Goal: Information Seeking & Learning: Learn about a topic

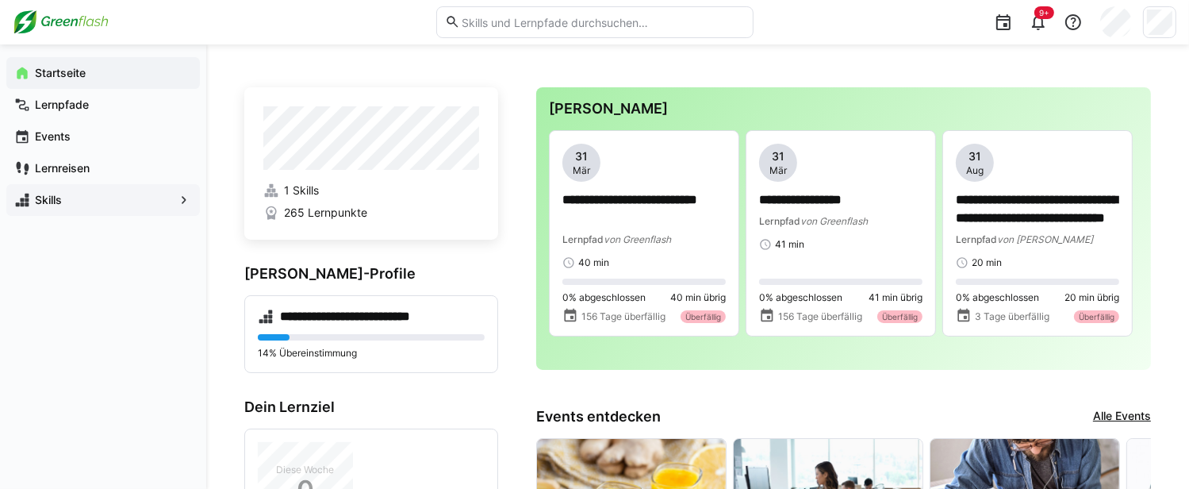
click at [0, 0] on app-navigation-label "Skills" at bounding box center [0, 0] width 0 height 0
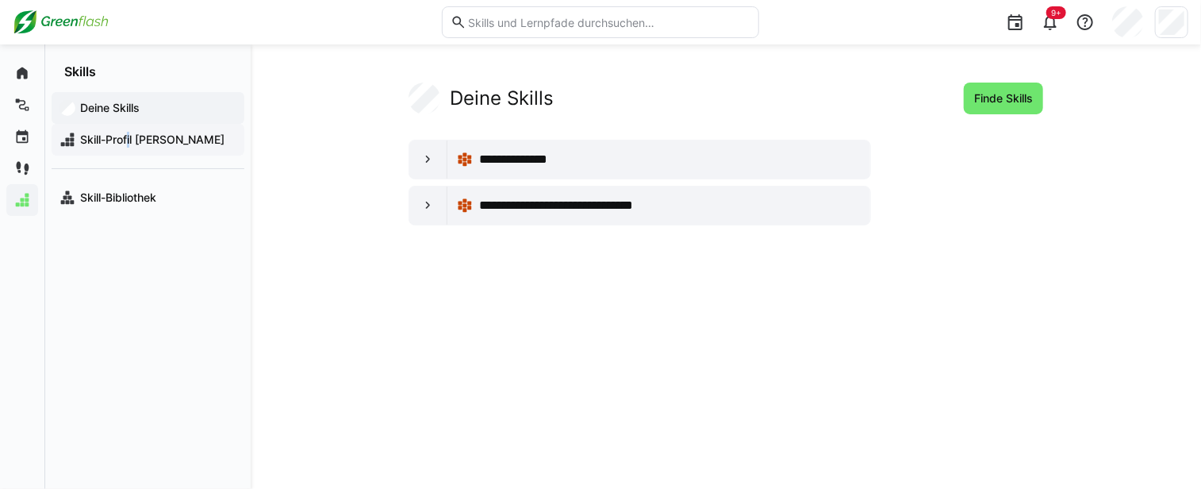
click at [125, 139] on span "Skill-Profil [PERSON_NAME]" at bounding box center [157, 140] width 159 height 16
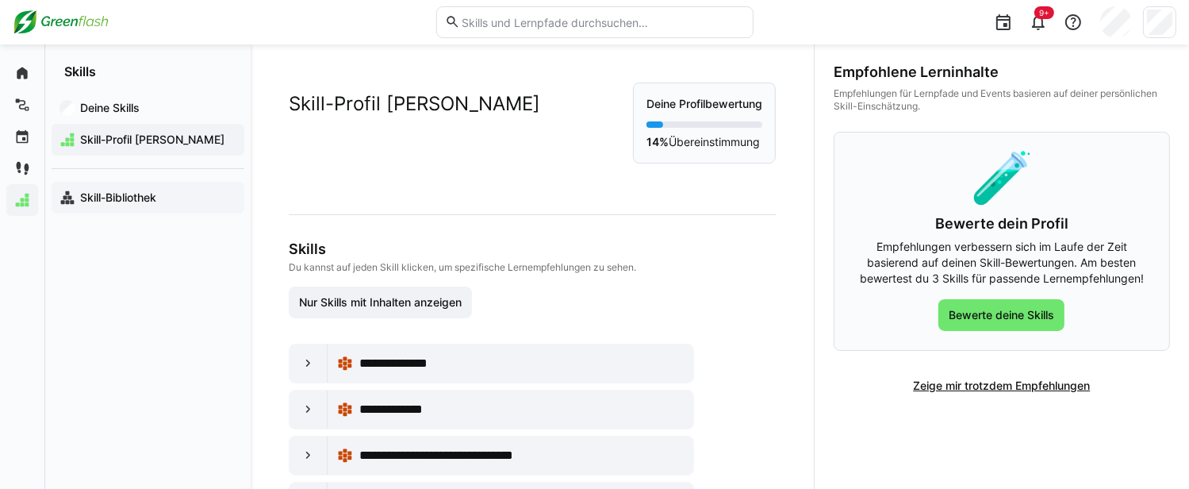
drag, startPoint x: 125, startPoint y: 139, endPoint x: 117, endPoint y: 194, distance: 55.2
click at [0, 0] on app-navigation-label "Skill-Bibliothek" at bounding box center [0, 0] width 0 height 0
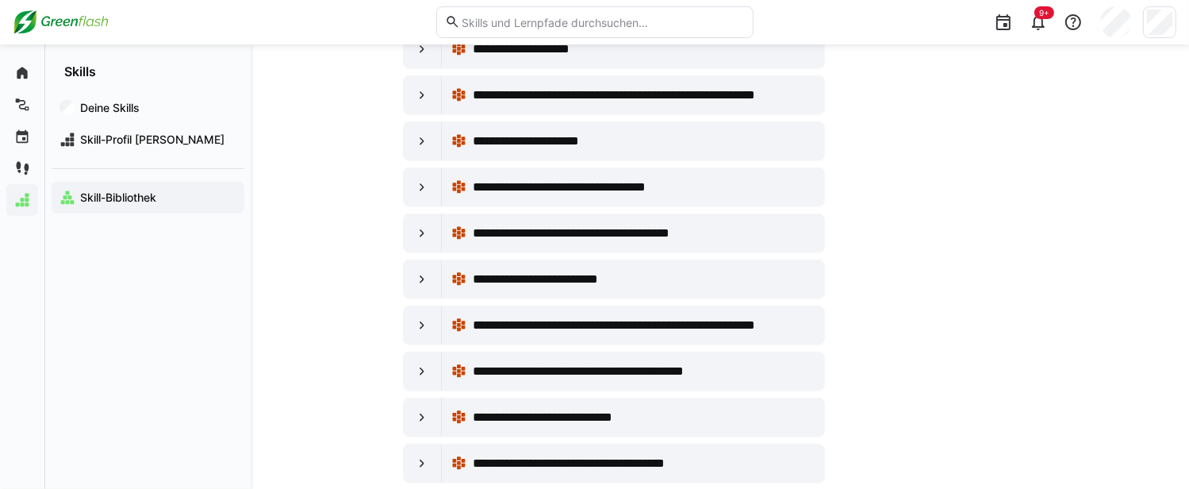
scroll to position [1031, 0]
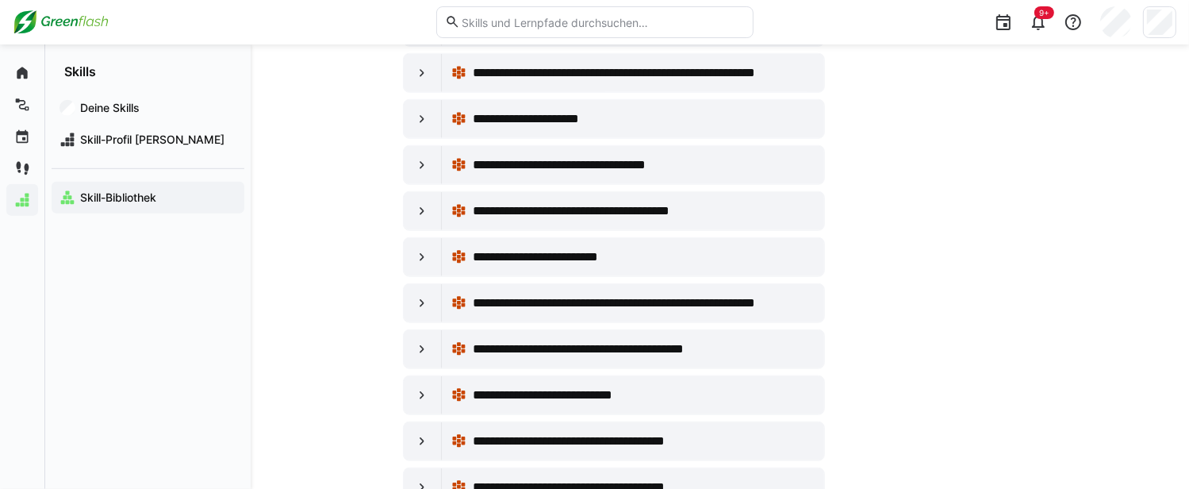
click at [76, 21] on img at bounding box center [61, 22] width 96 height 25
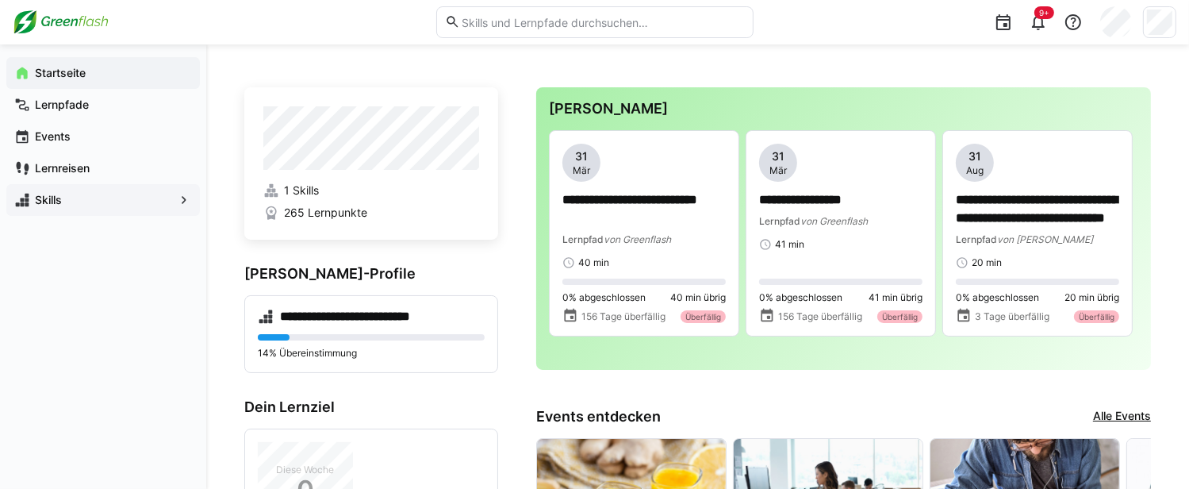
click at [306, 218] on span "265 Lernpunkte" at bounding box center [325, 213] width 83 height 16
click at [314, 213] on span "265 Lernpunkte" at bounding box center [325, 213] width 83 height 16
click at [319, 317] on h4 "**********" at bounding box center [358, 317] width 156 height 16
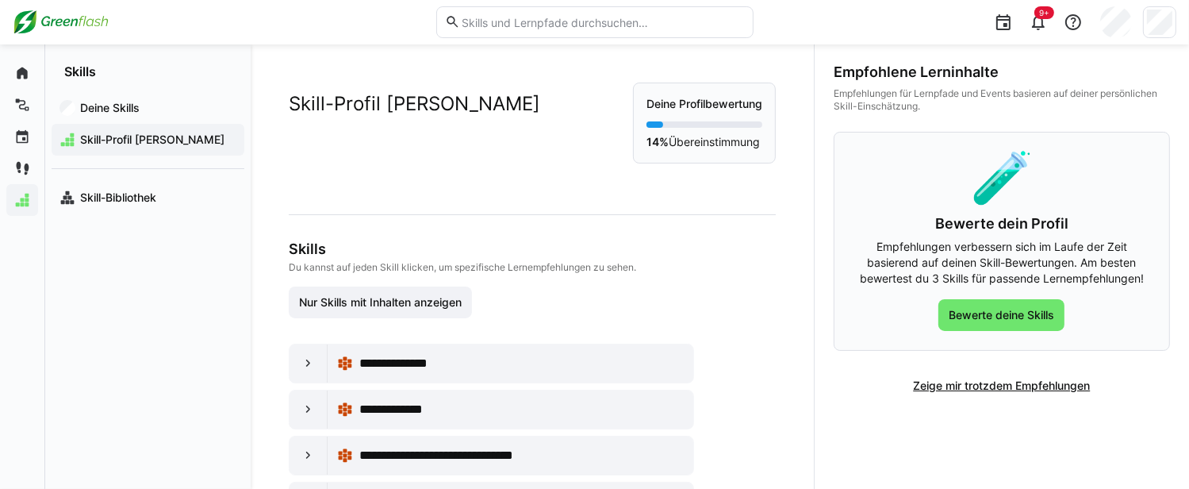
scroll to position [206, 0]
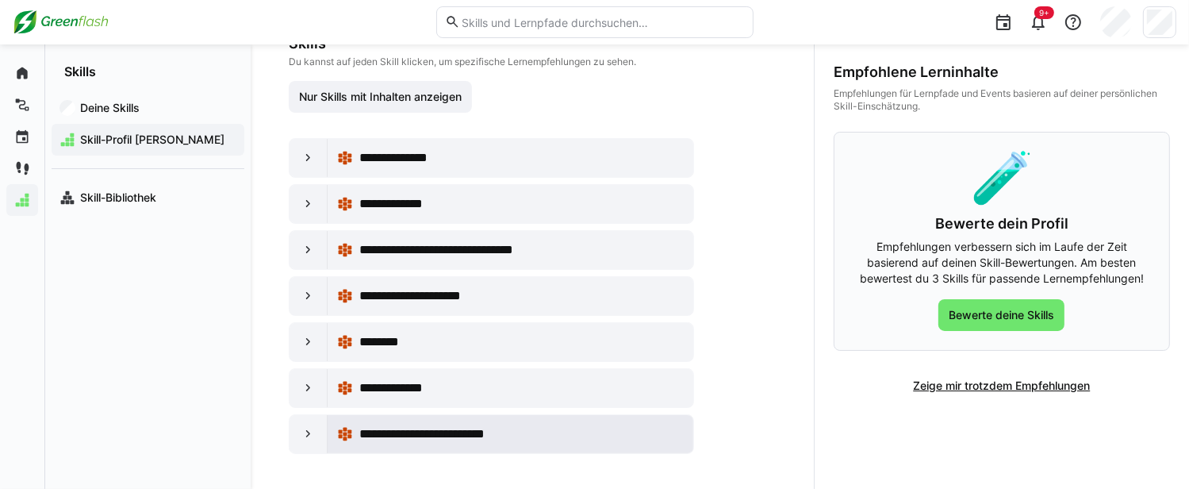
click at [335, 428] on div "**********" at bounding box center [511, 434] width 366 height 38
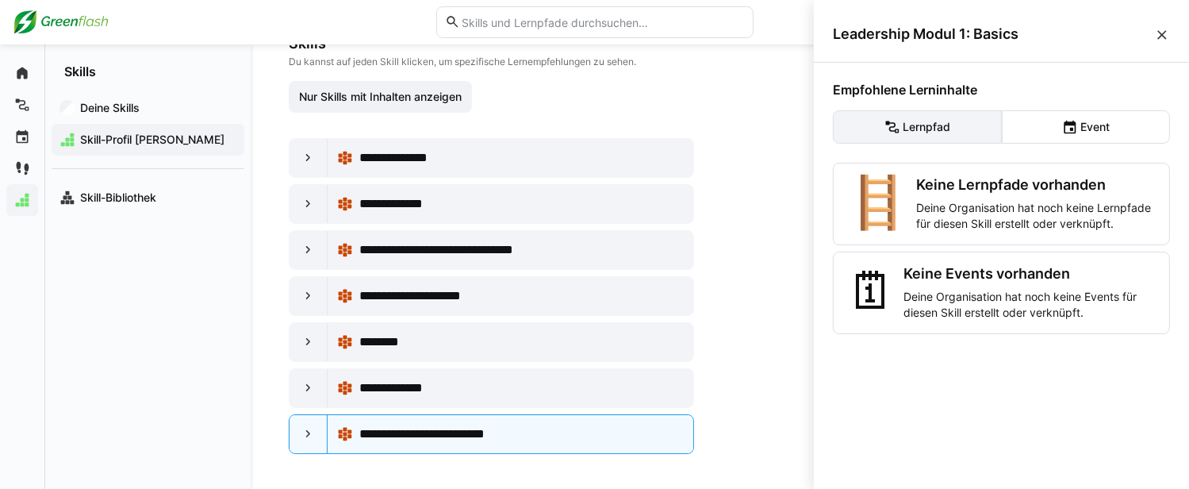
click at [972, 127] on eds-button-option "Lernpfad" at bounding box center [917, 126] width 169 height 33
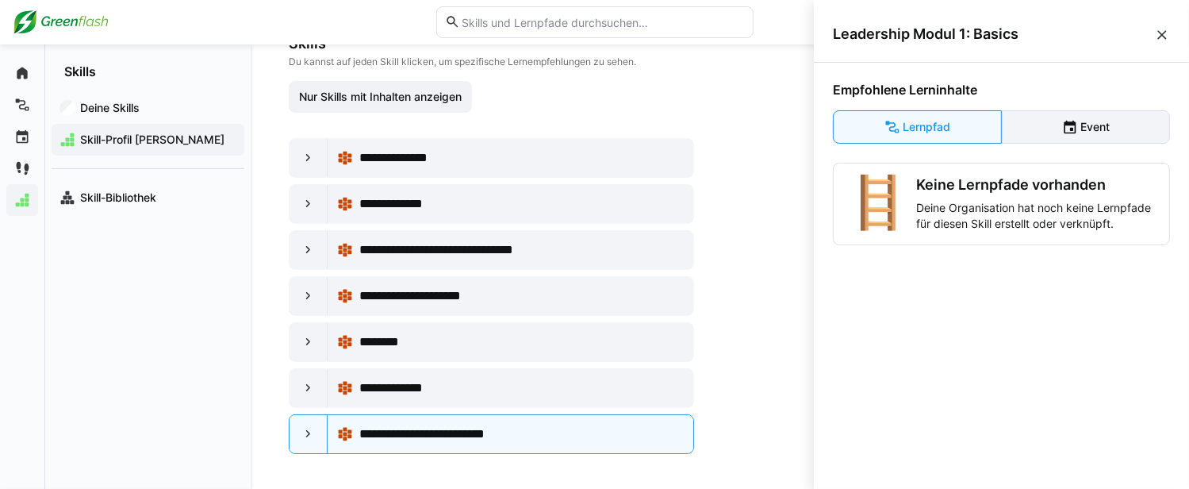
click at [1039, 129] on eds-button-option "Event" at bounding box center [1086, 126] width 169 height 33
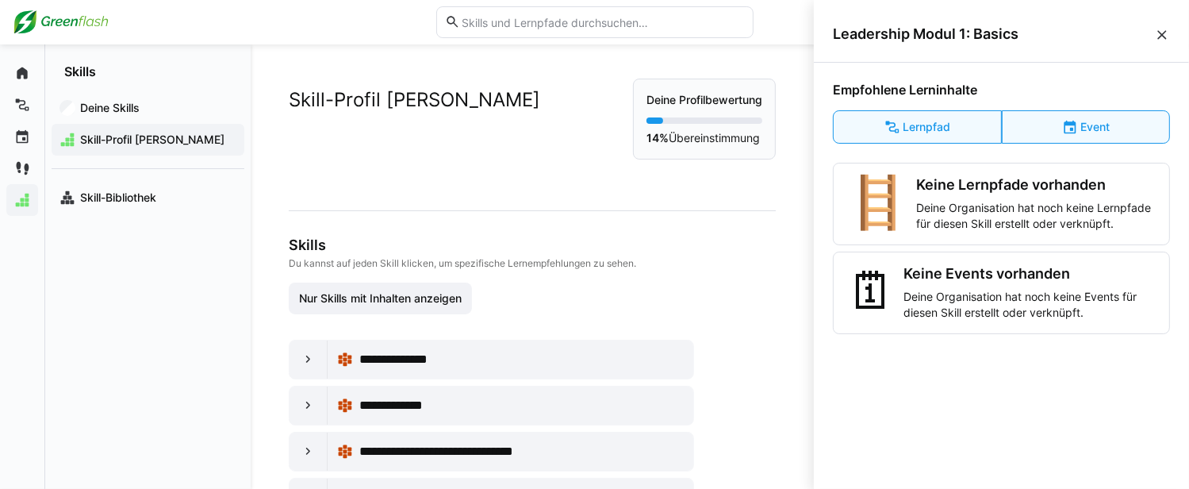
scroll to position [0, 0]
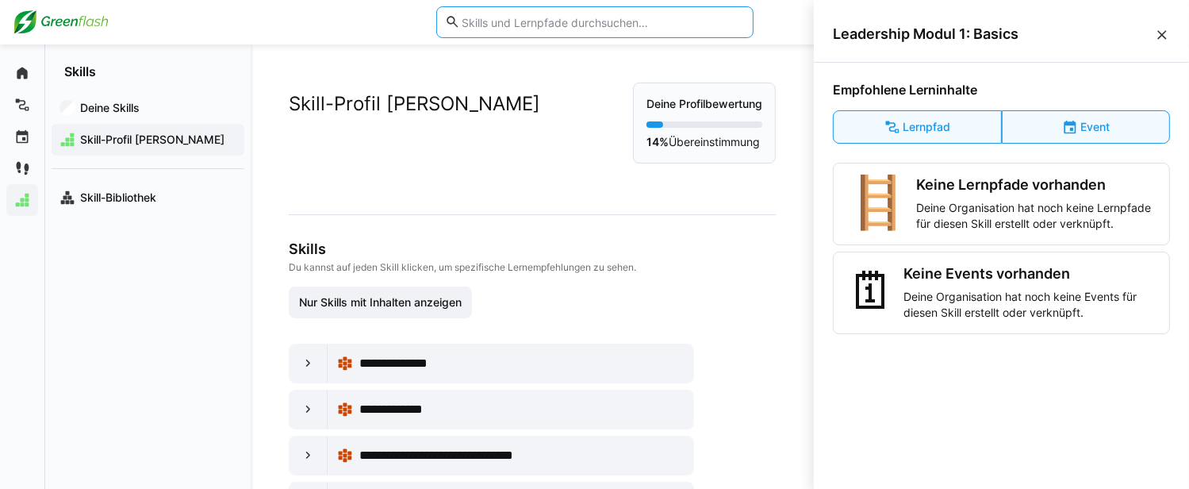
click at [501, 19] on input "text" at bounding box center [602, 22] width 284 height 14
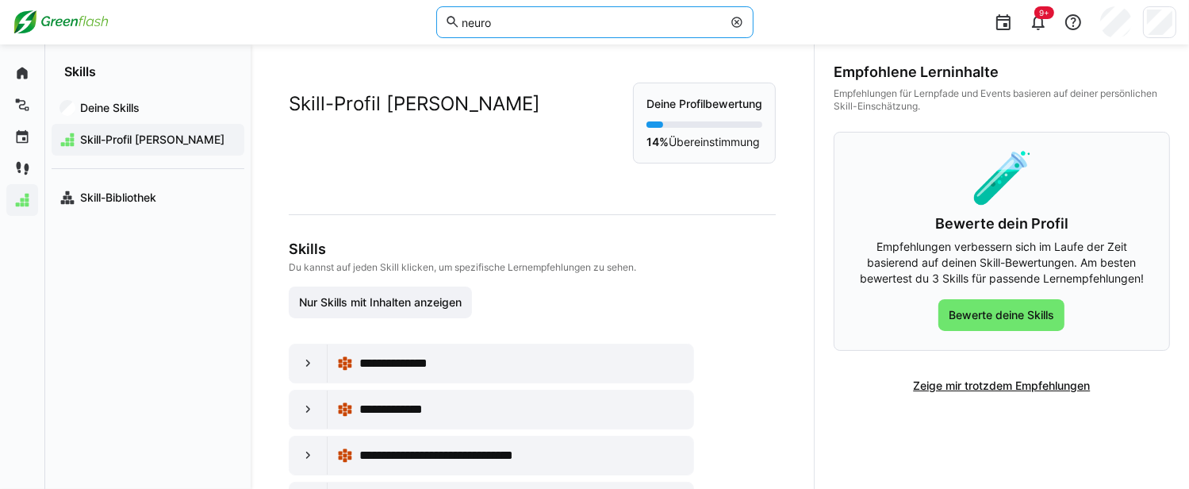
type input "neuro"
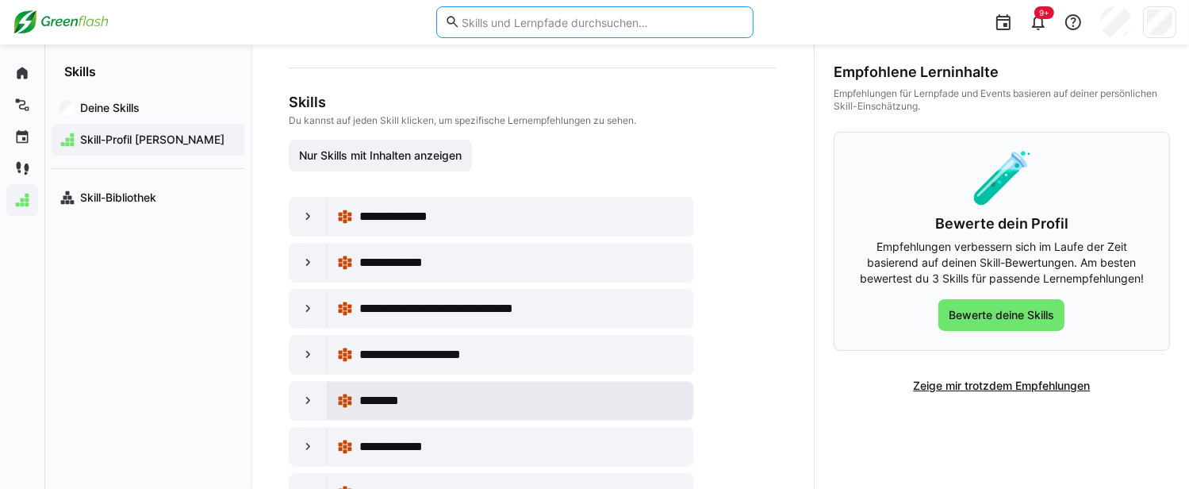
scroll to position [206, 0]
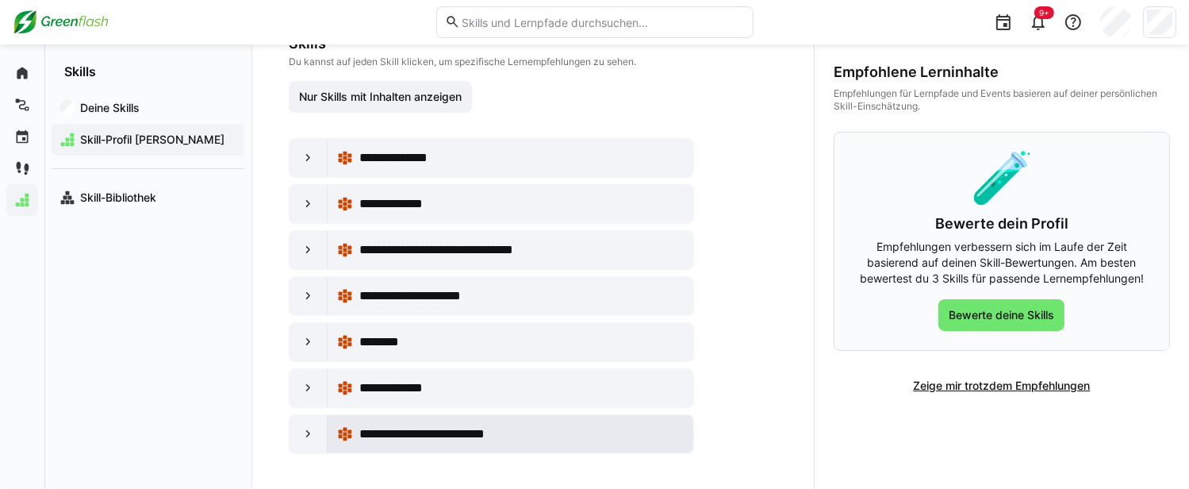
click at [413, 428] on span "**********" at bounding box center [441, 433] width 164 height 19
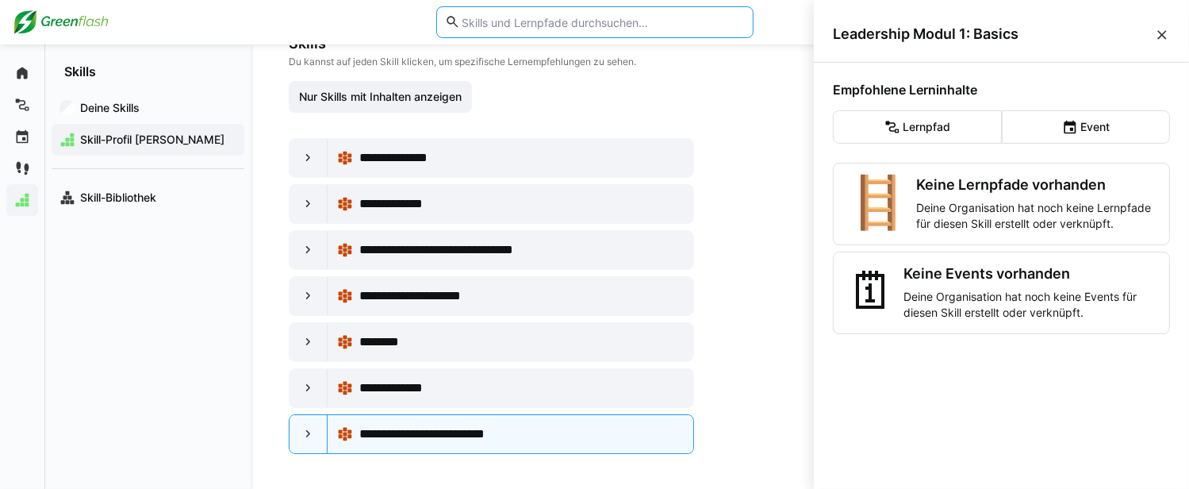
click at [499, 23] on input "text" at bounding box center [602, 22] width 284 height 14
paste input "Neu in der Führungsrolle"
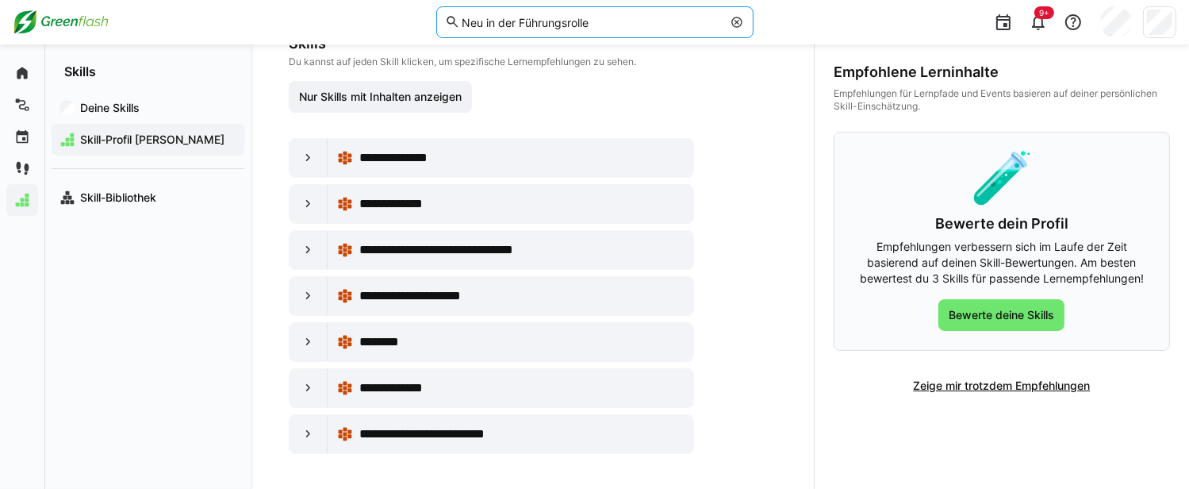
type input "Neu in der Führungsrolle"
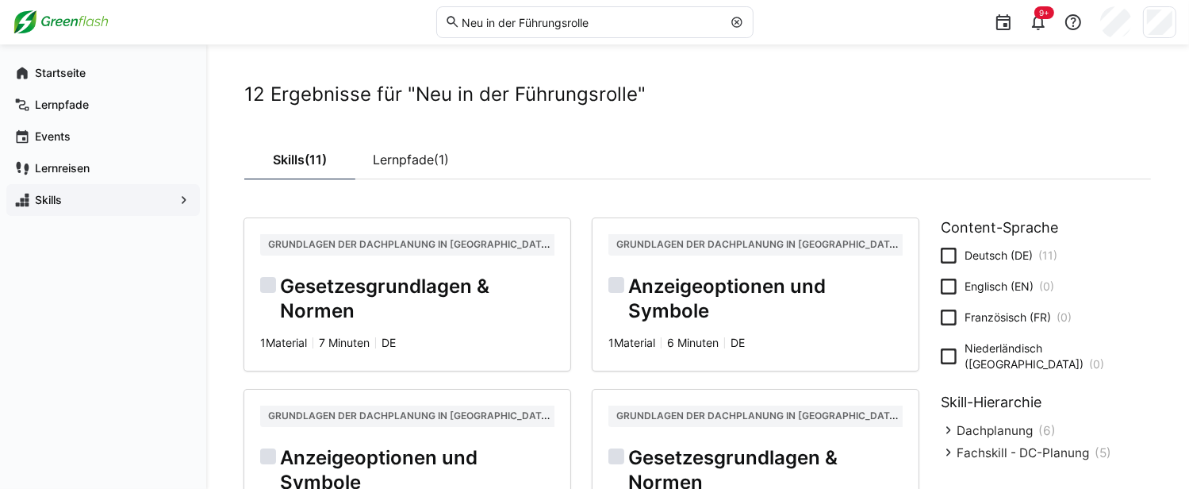
click at [123, 406] on div "Startseite Lernpfade Events Lernreisen Skills" at bounding box center [103, 266] width 206 height 444
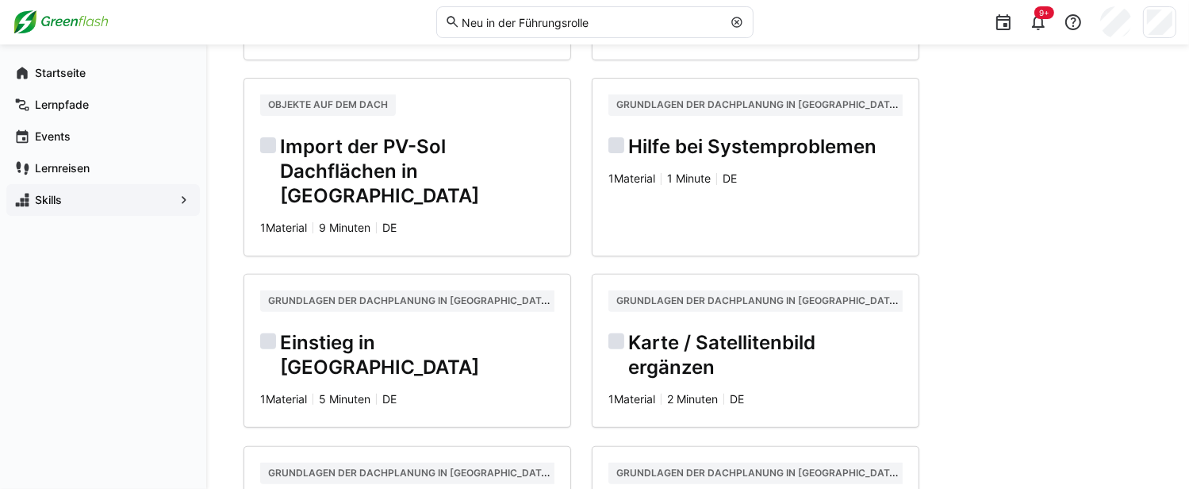
scroll to position [44, 0]
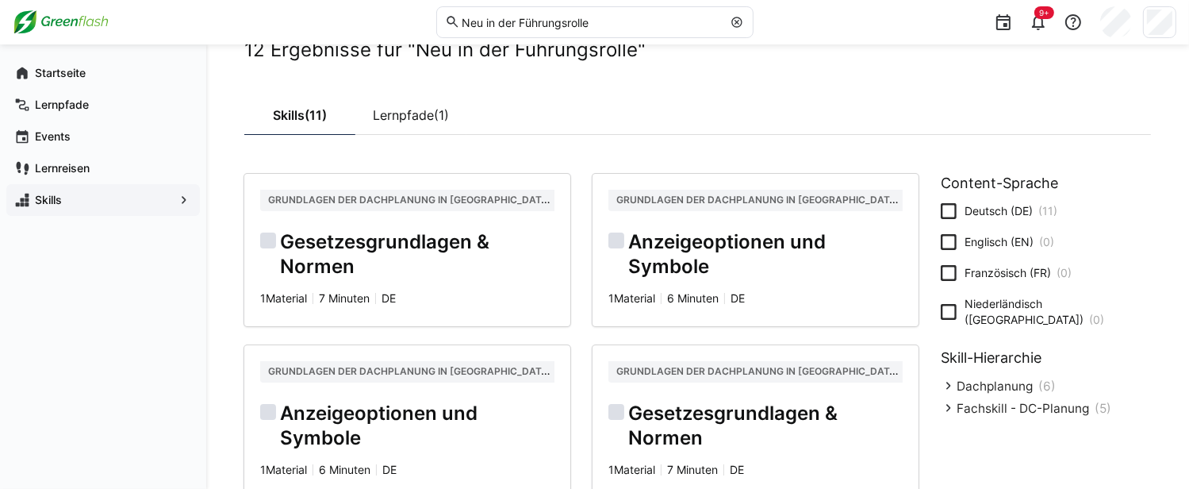
click at [114, 190] on div "Skills" at bounding box center [103, 200] width 194 height 32
